Goal: Information Seeking & Learning: Learn about a topic

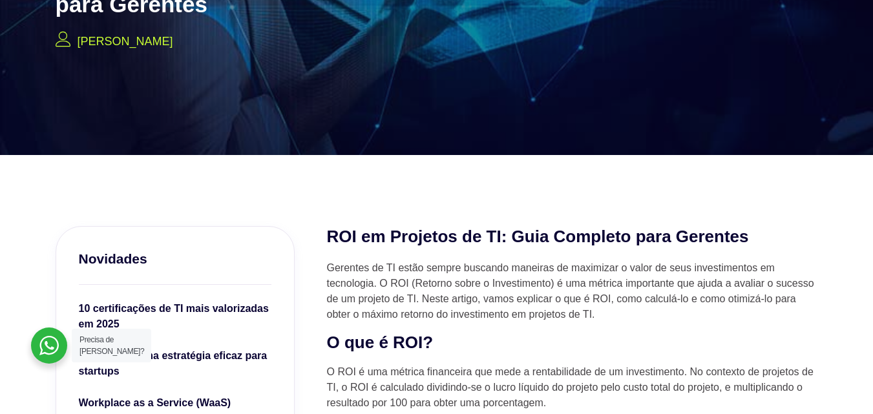
scroll to position [194, 0]
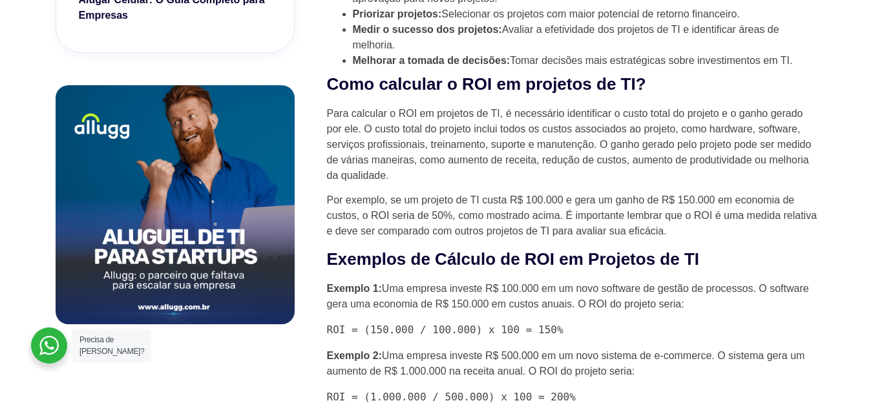
scroll to position [737, 0]
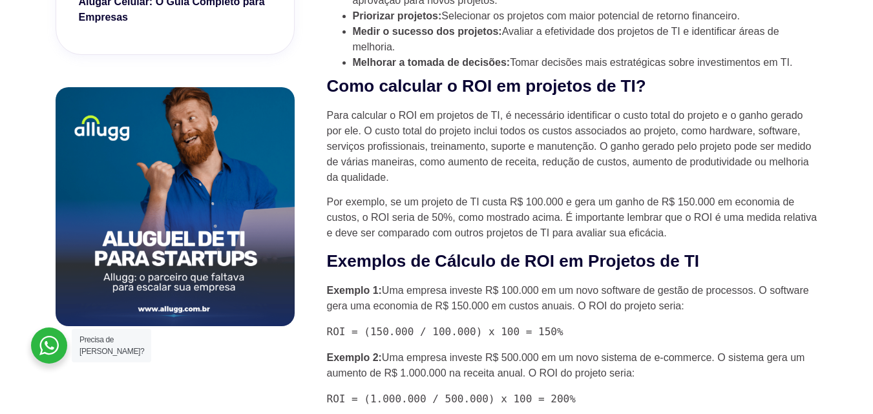
click at [500, 185] on p "Para calcular o ROI em projetos de TI, é necessário identificar o custo total d…" at bounding box center [572, 147] width 491 height 78
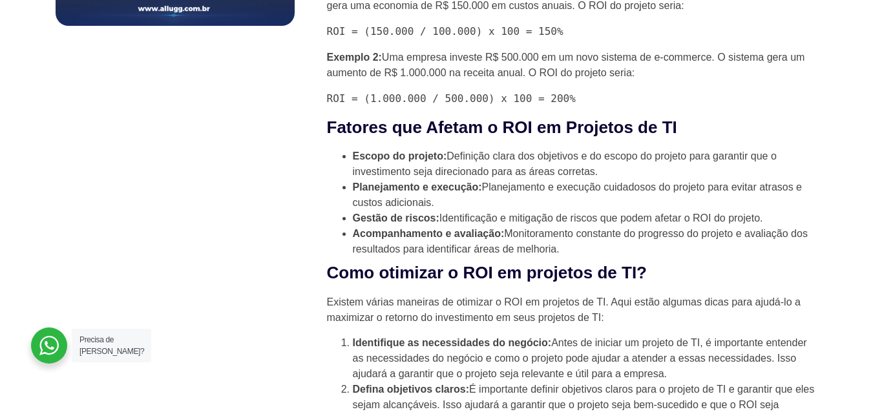
scroll to position [1047, 0]
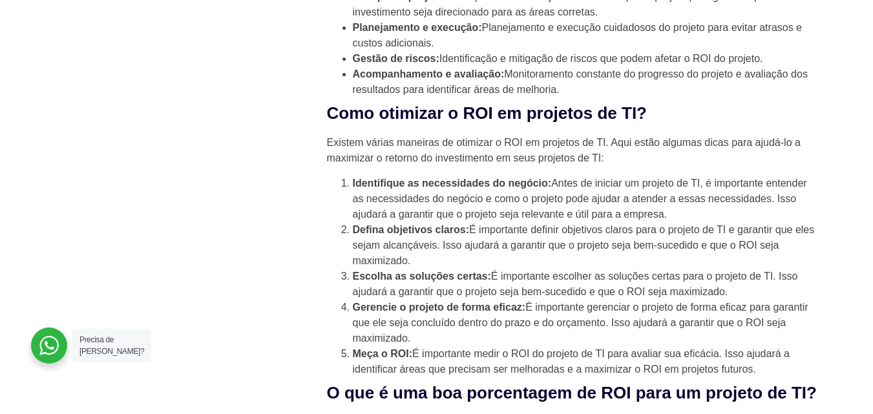
scroll to position [1176, 0]
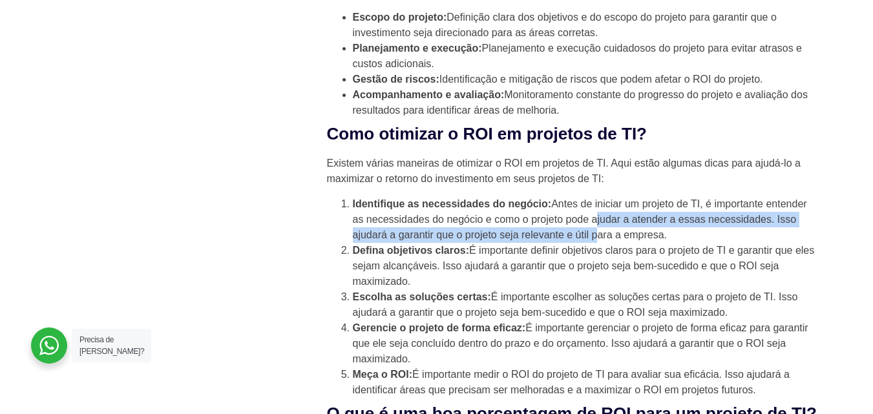
click at [595, 235] on li "Identifique as necessidades do negócio: Antes de iniciar um projeto de TI, é im…" at bounding box center [585, 219] width 465 height 47
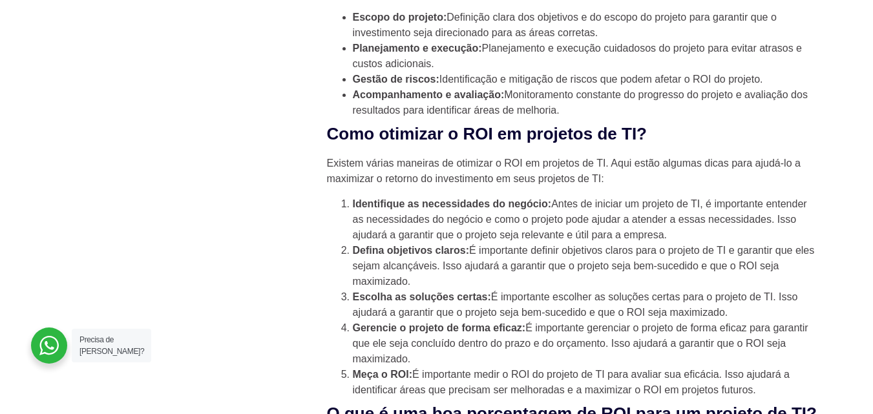
click at [594, 226] on li "Identifique as necessidades do negócio: Antes de iniciar um projeto de TI, é im…" at bounding box center [585, 219] width 465 height 47
click at [570, 98] on li "Acompanhamento e avaliação: Monitoramento constante do progresso do projeto e a…" at bounding box center [585, 102] width 465 height 31
click at [653, 48] on li "Planejamento e execução: Planejamento e execução cuidadosos do projeto para evi…" at bounding box center [585, 56] width 465 height 31
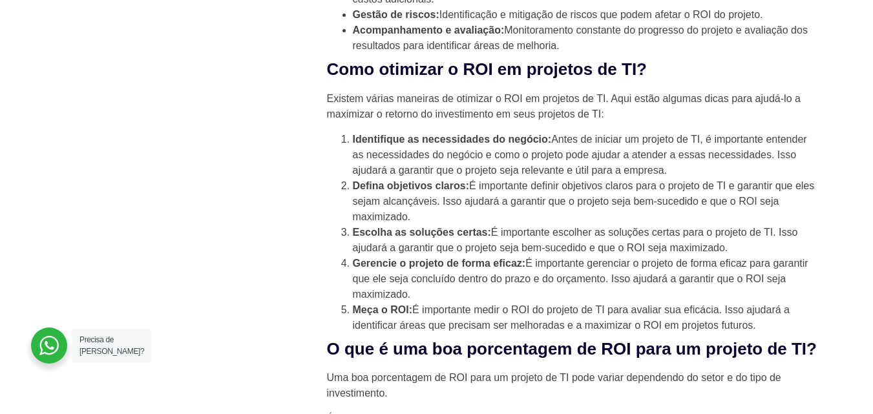
click at [460, 145] on strong "Identifique as necessidades do negócio:" at bounding box center [452, 139] width 199 height 11
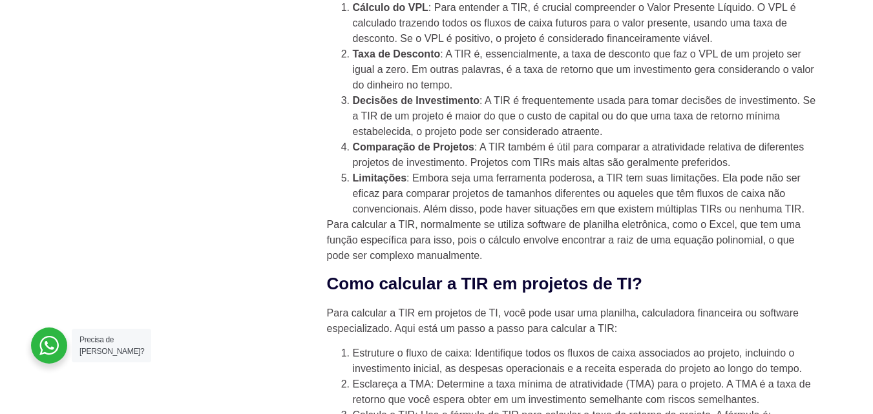
scroll to position [1965, 0]
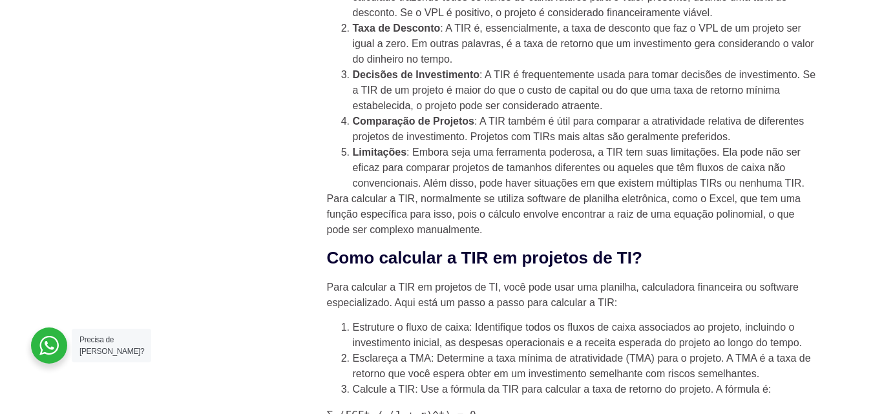
click at [558, 114] on li "Decisões de Investimento : A TIR é frequentemente usada para tomar decisões de …" at bounding box center [585, 90] width 465 height 47
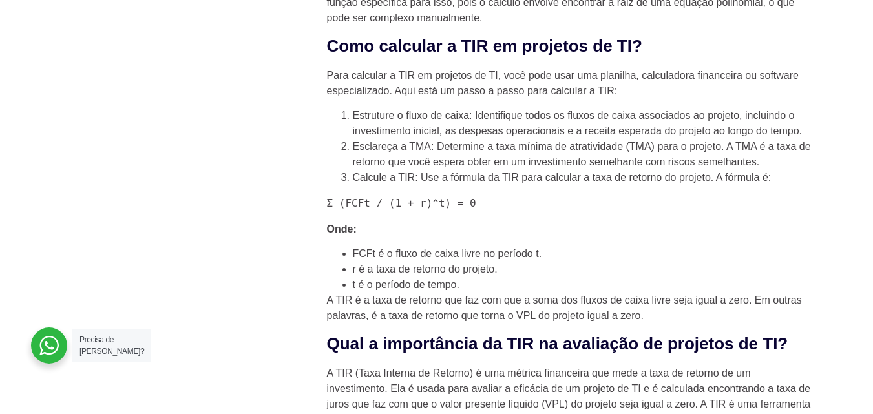
scroll to position [2223, 0]
